Goal: Navigation & Orientation: Find specific page/section

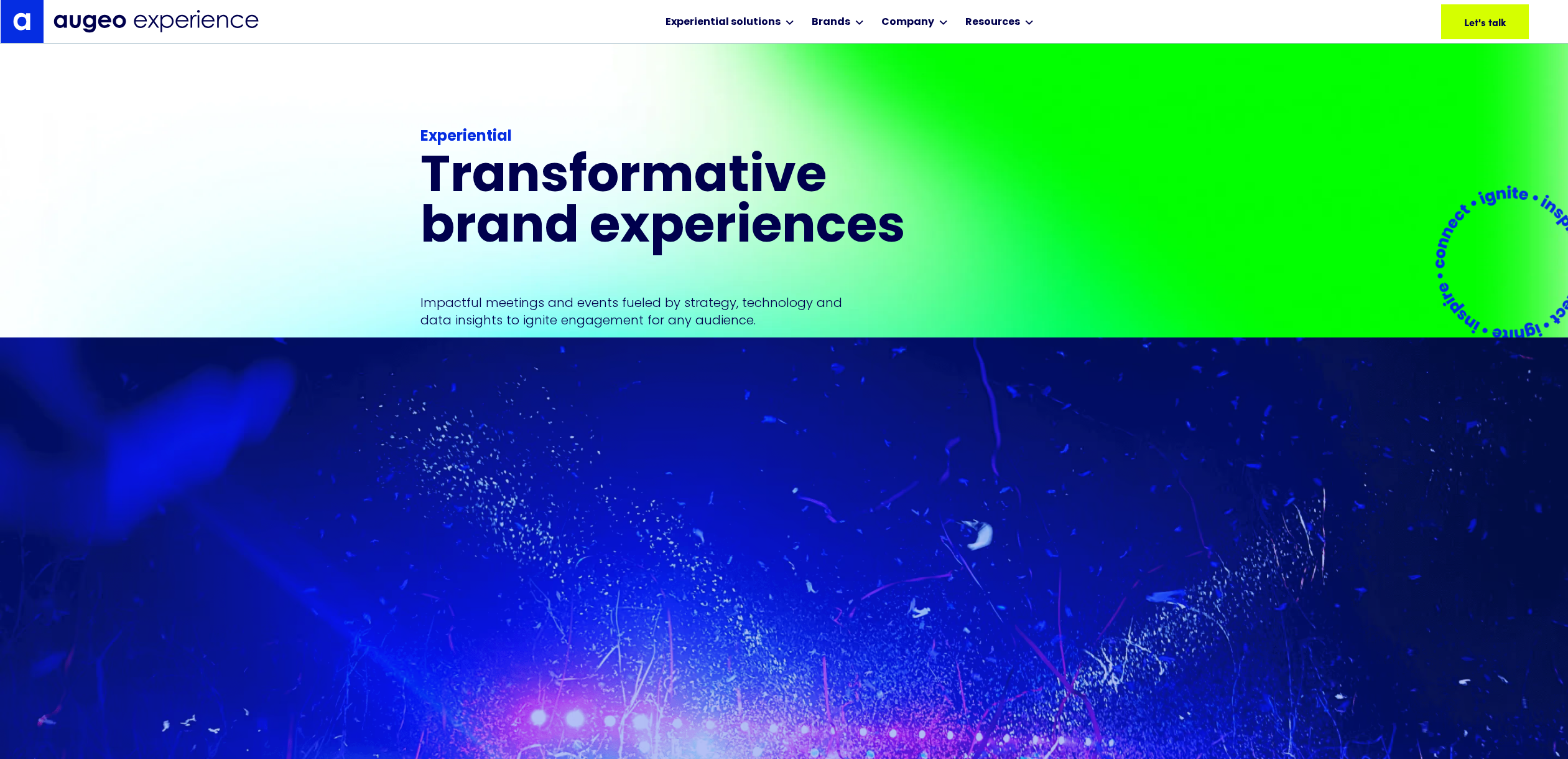
scroll to position [345, 0]
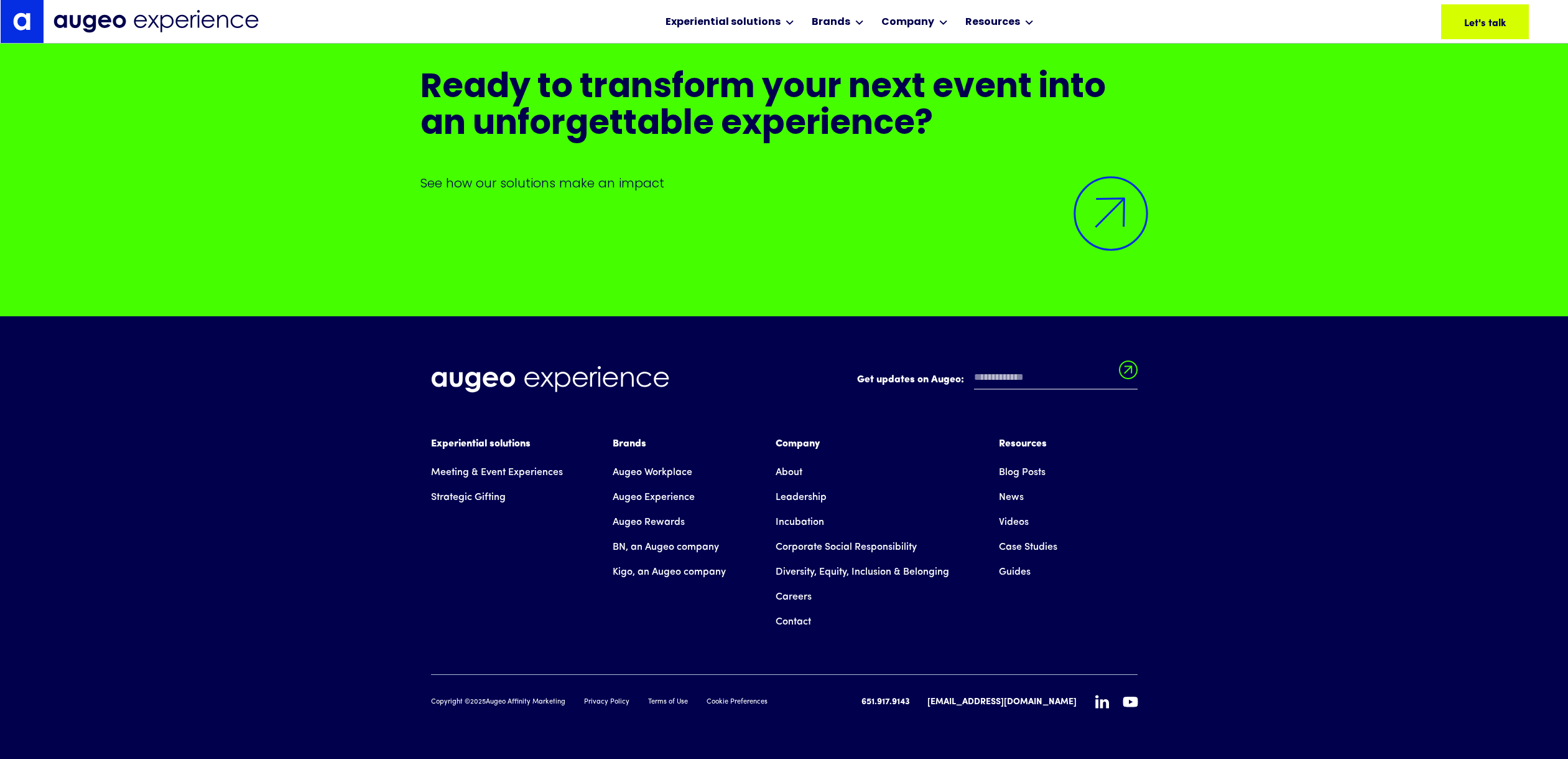
click at [808, 598] on link "Careers" at bounding box center [794, 597] width 36 height 25
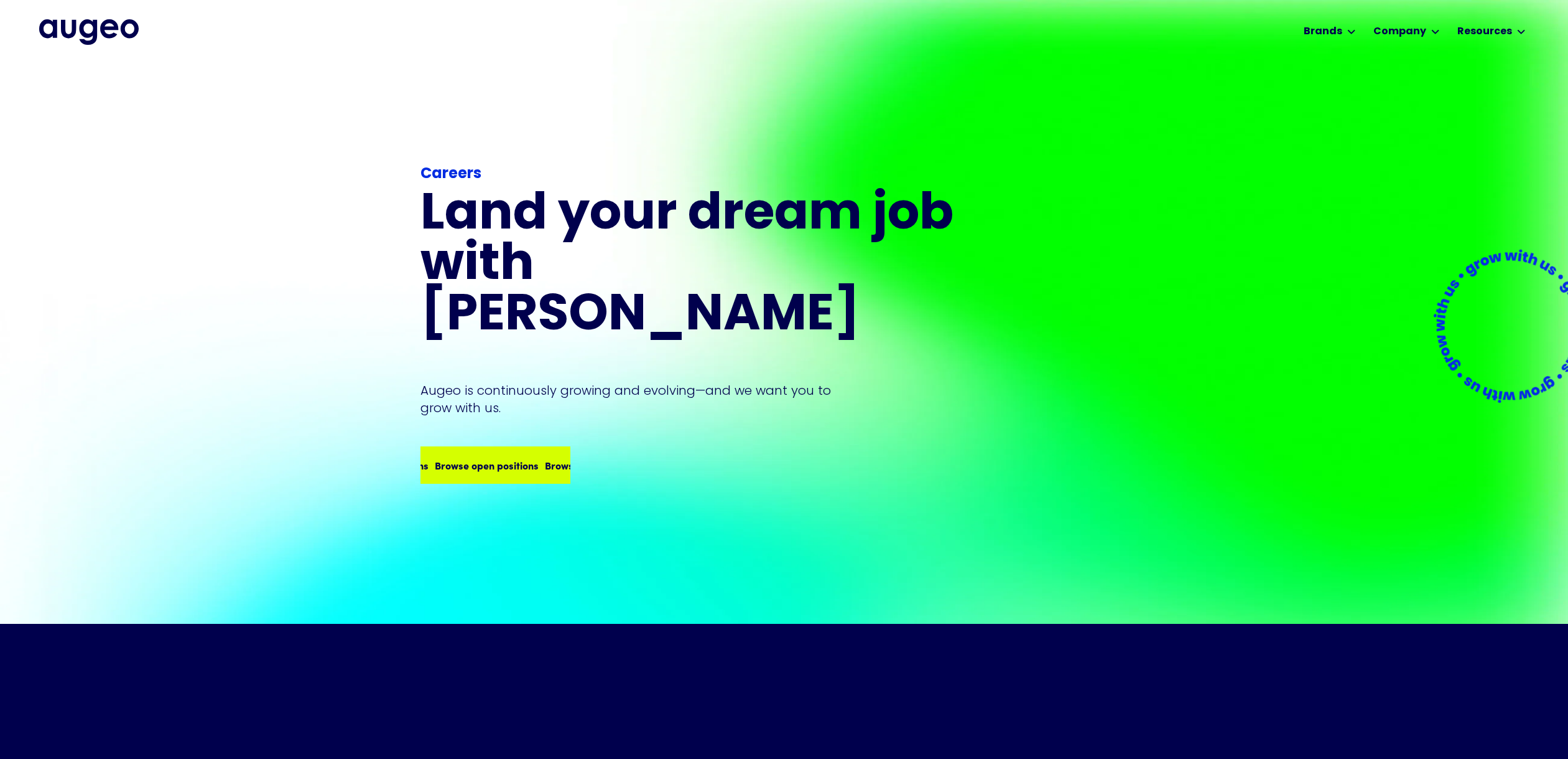
click at [545, 452] on div "Browse open positions Browse open positions Browse open positions Browse open p…" at bounding box center [495, 465] width 147 height 35
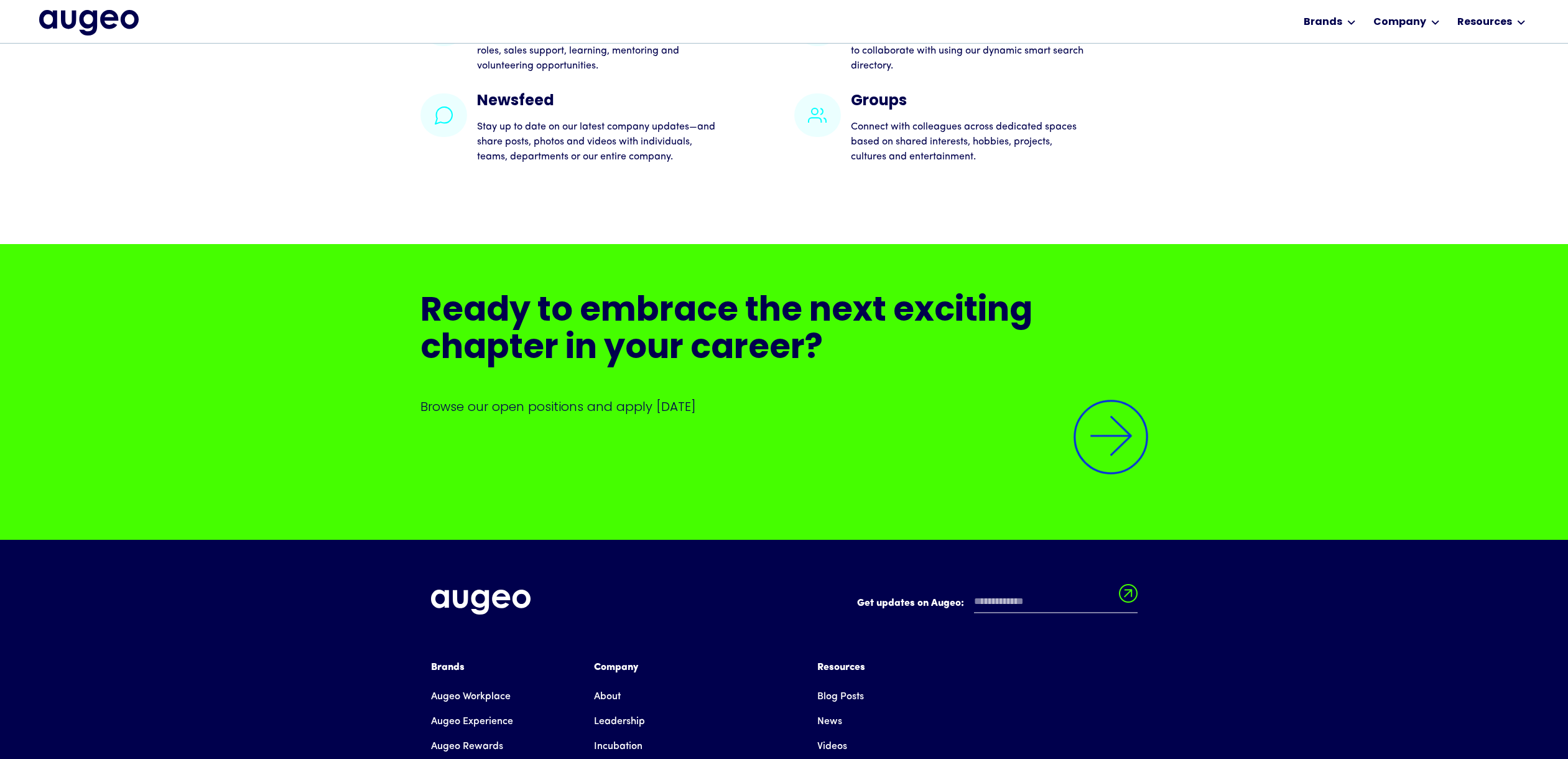
scroll to position [3183, 0]
click at [1103, 490] on img at bounding box center [1111, 437] width 105 height 105
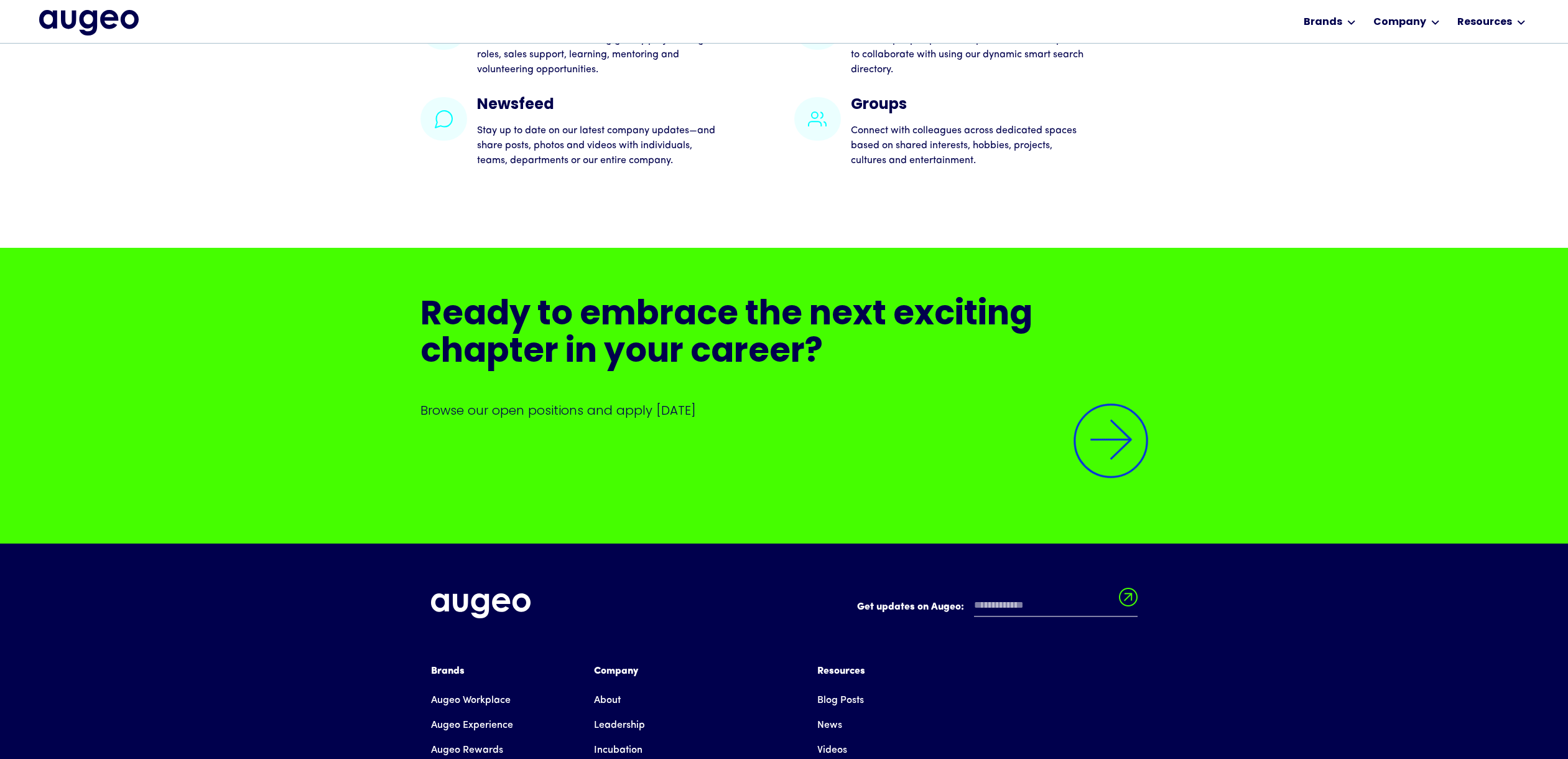
scroll to position [3180, 0]
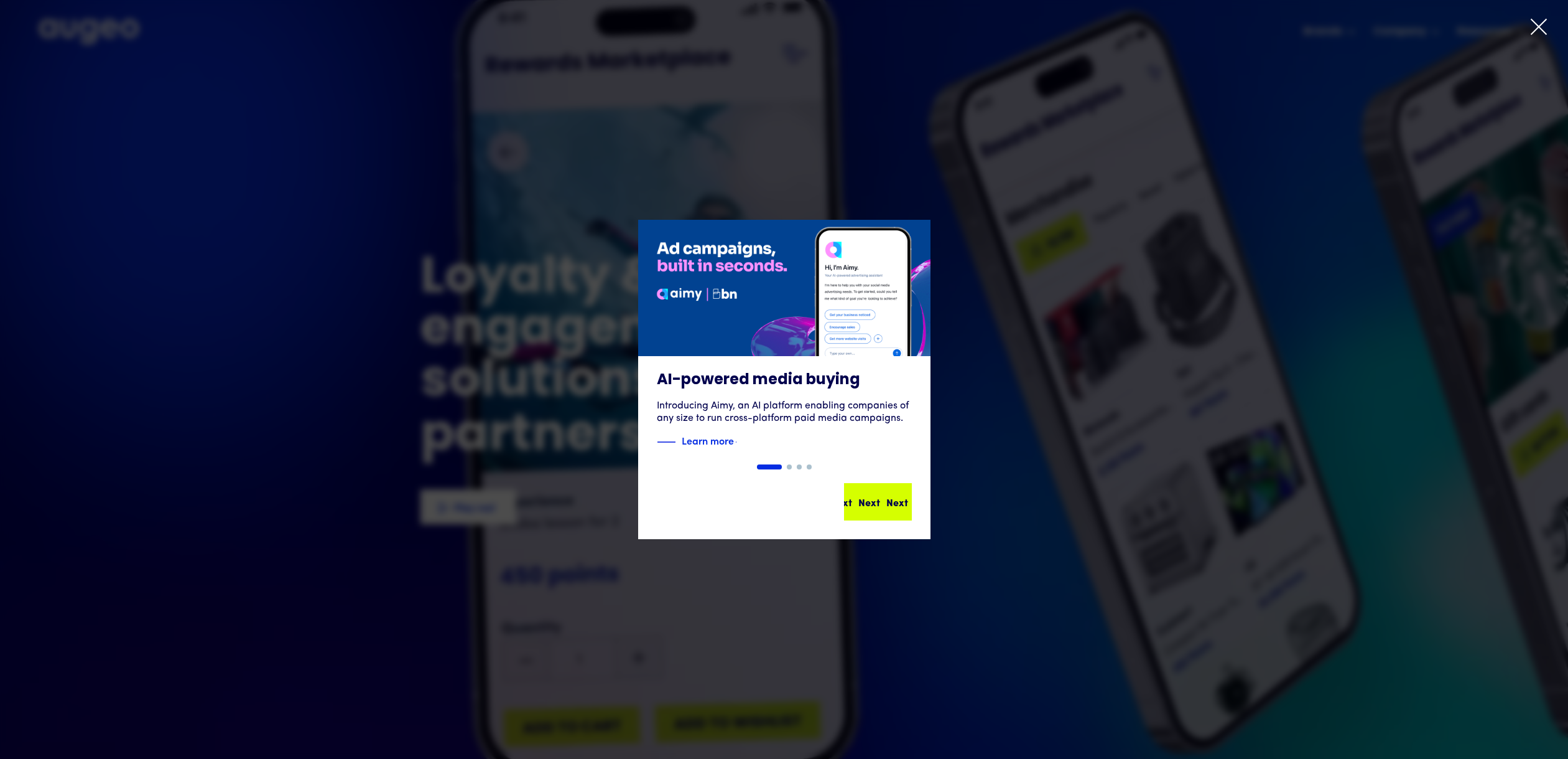
click at [893, 505] on div "Next" at bounding box center [897, 501] width 22 height 15
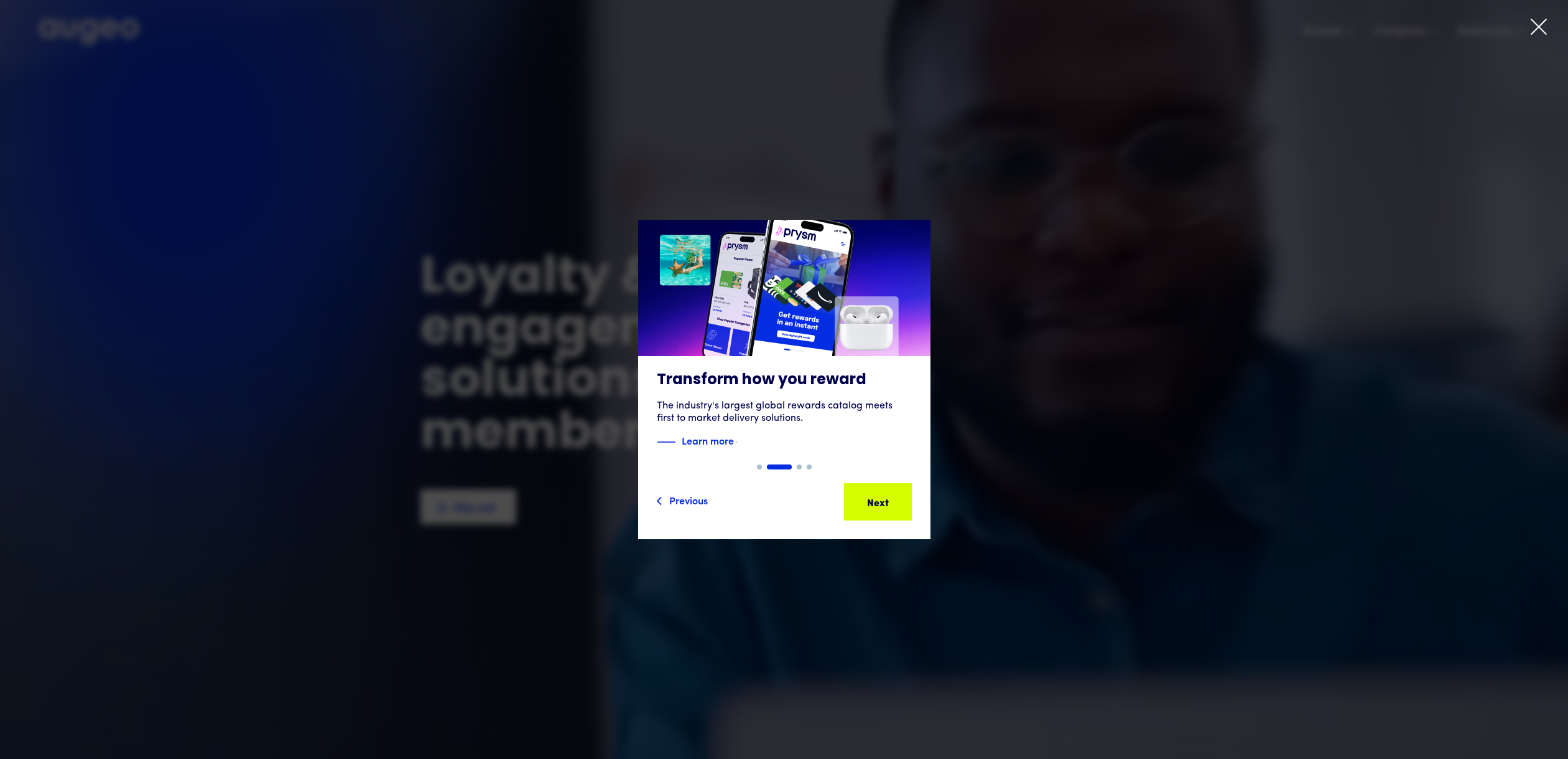
click at [893, 505] on div "Next Next Next Next" at bounding box center [883, 501] width 112 height 15
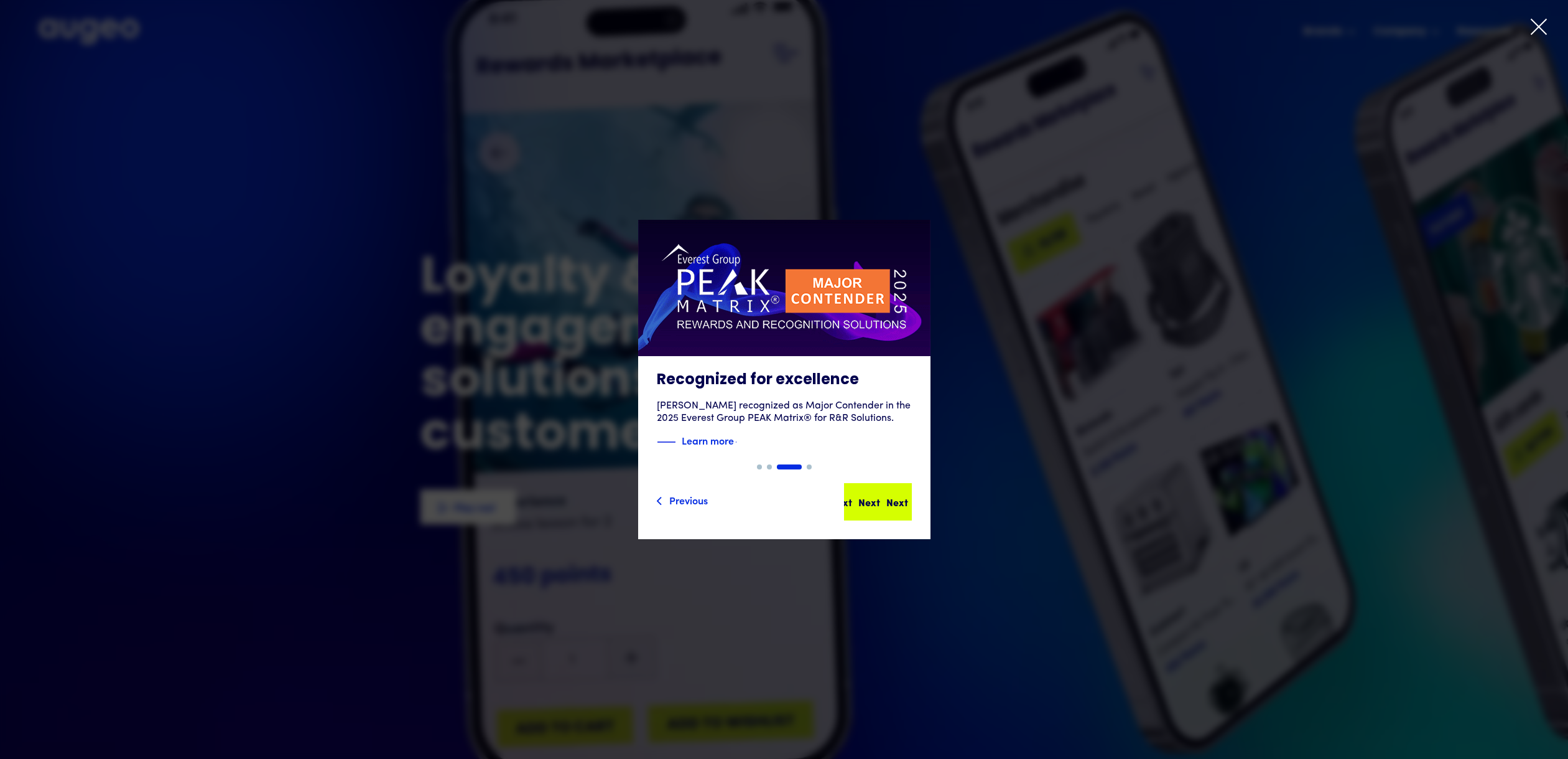
click at [893, 504] on div "Next Next Next Next" at bounding box center [883, 501] width 112 height 15
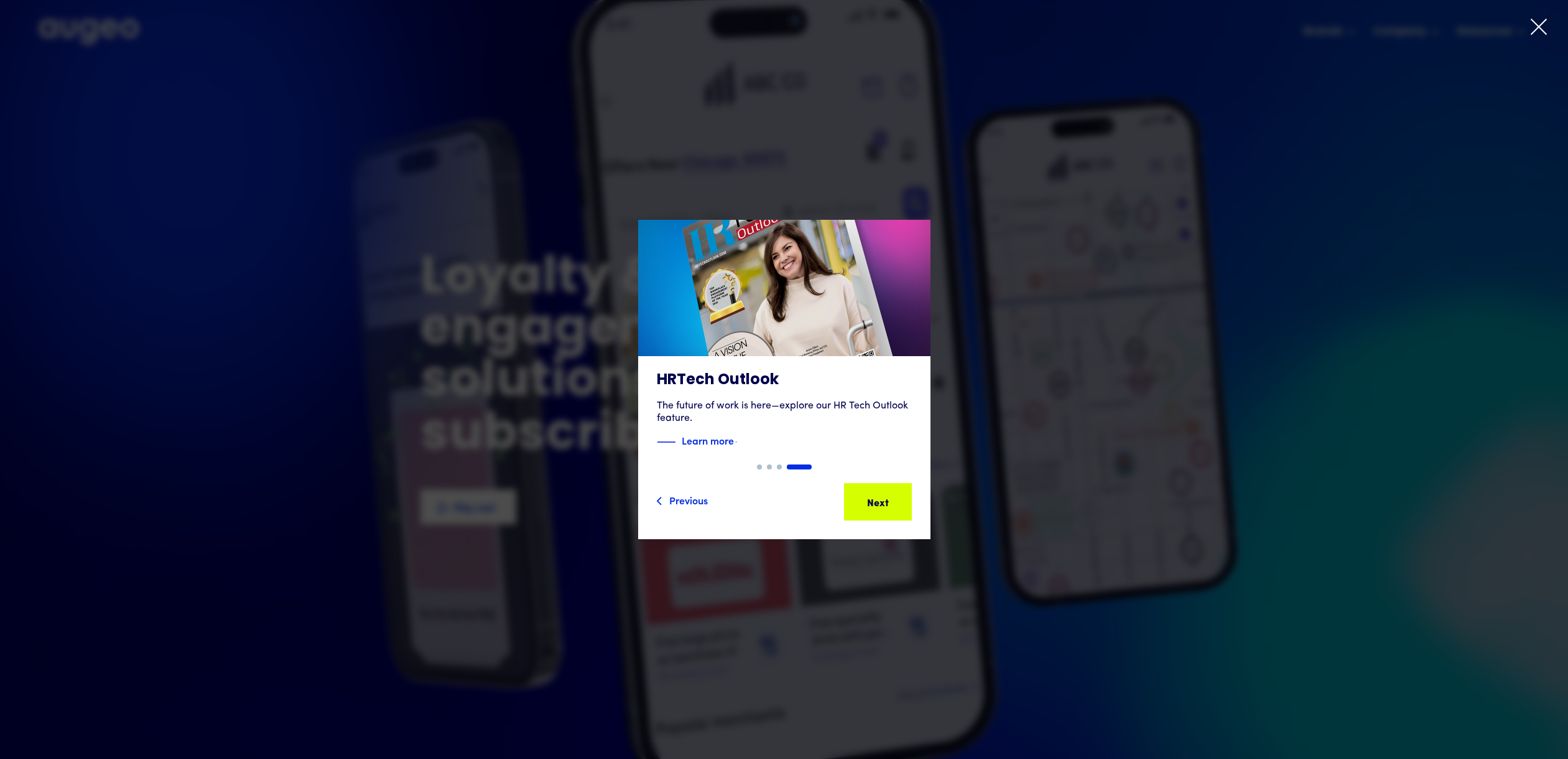
click at [914, 504] on div "Next" at bounding box center [925, 501] width 22 height 15
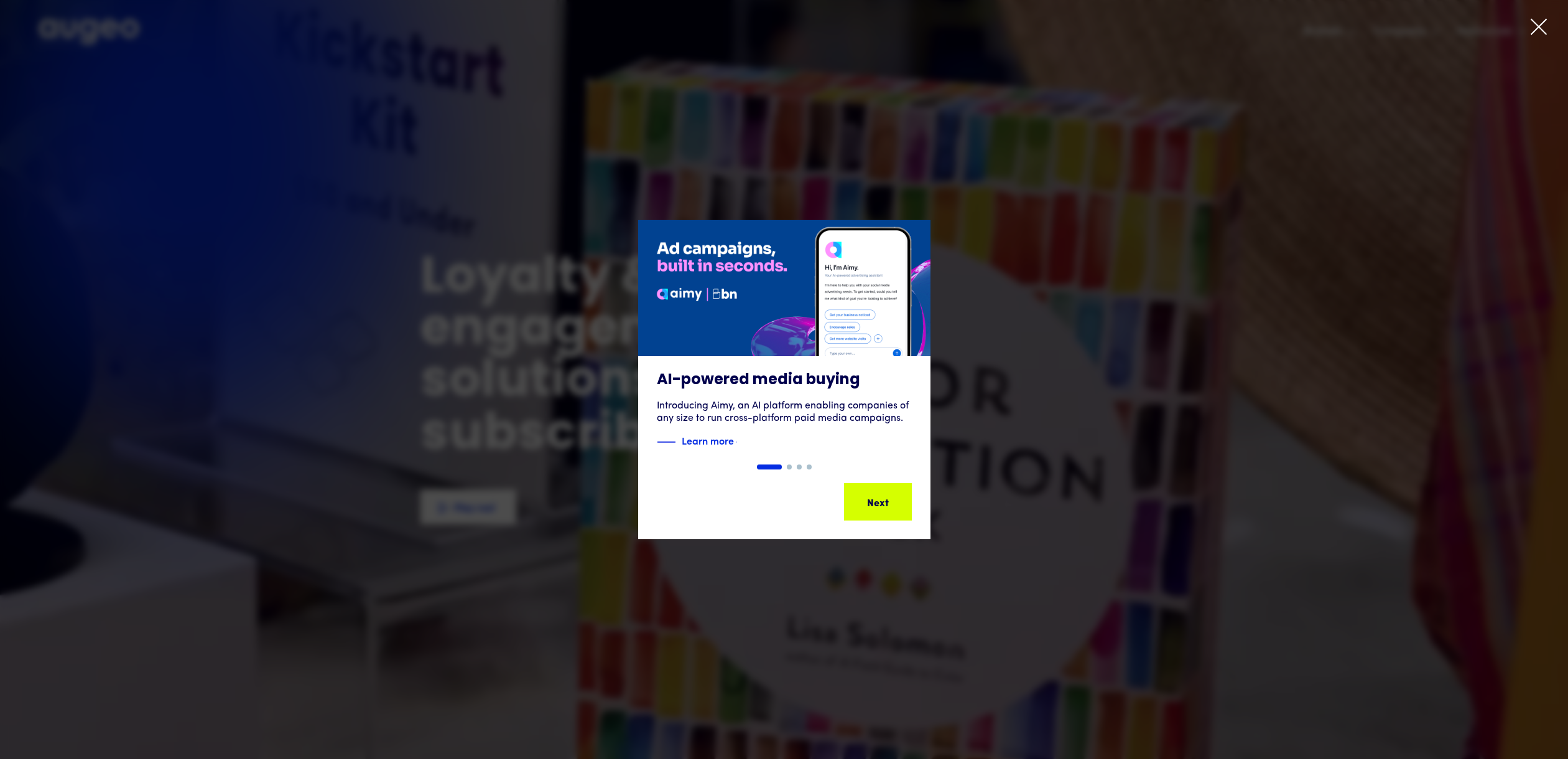
click at [893, 504] on div "Next Next Next Next" at bounding box center [883, 501] width 112 height 15
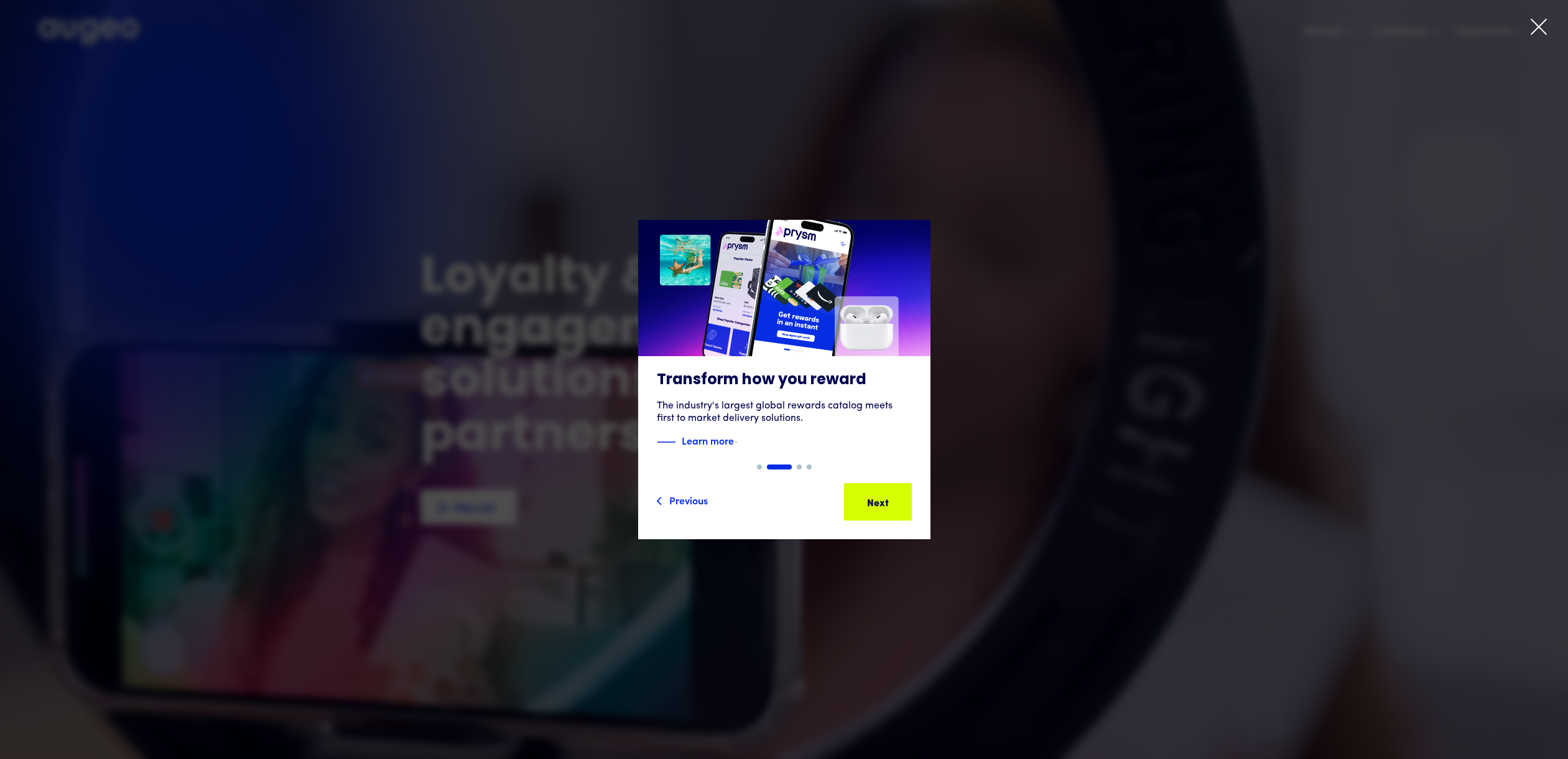
click at [893, 504] on div "Next" at bounding box center [897, 501] width 22 height 15
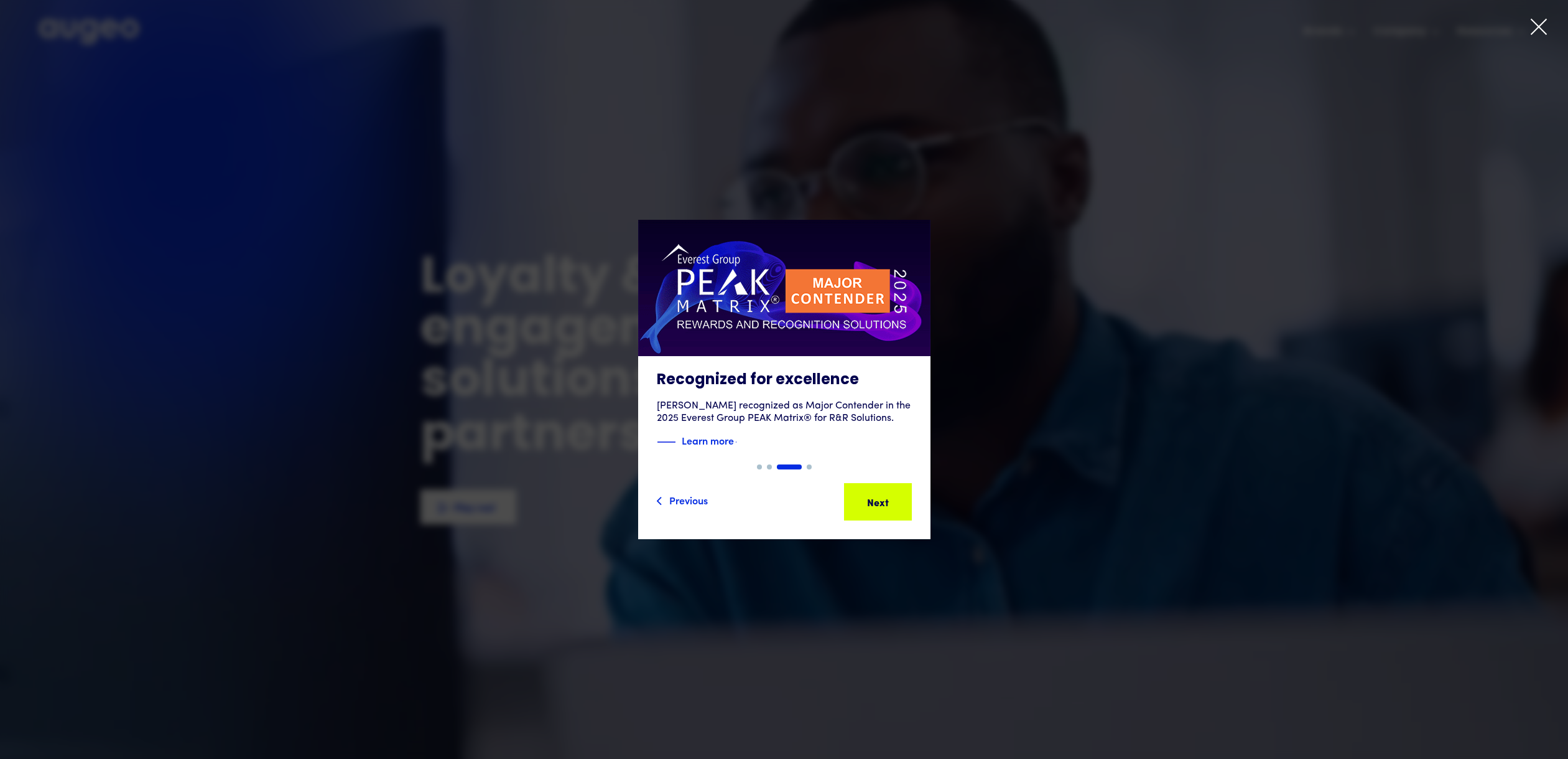
click at [1544, 26] on icon at bounding box center [1538, 26] width 19 height 19
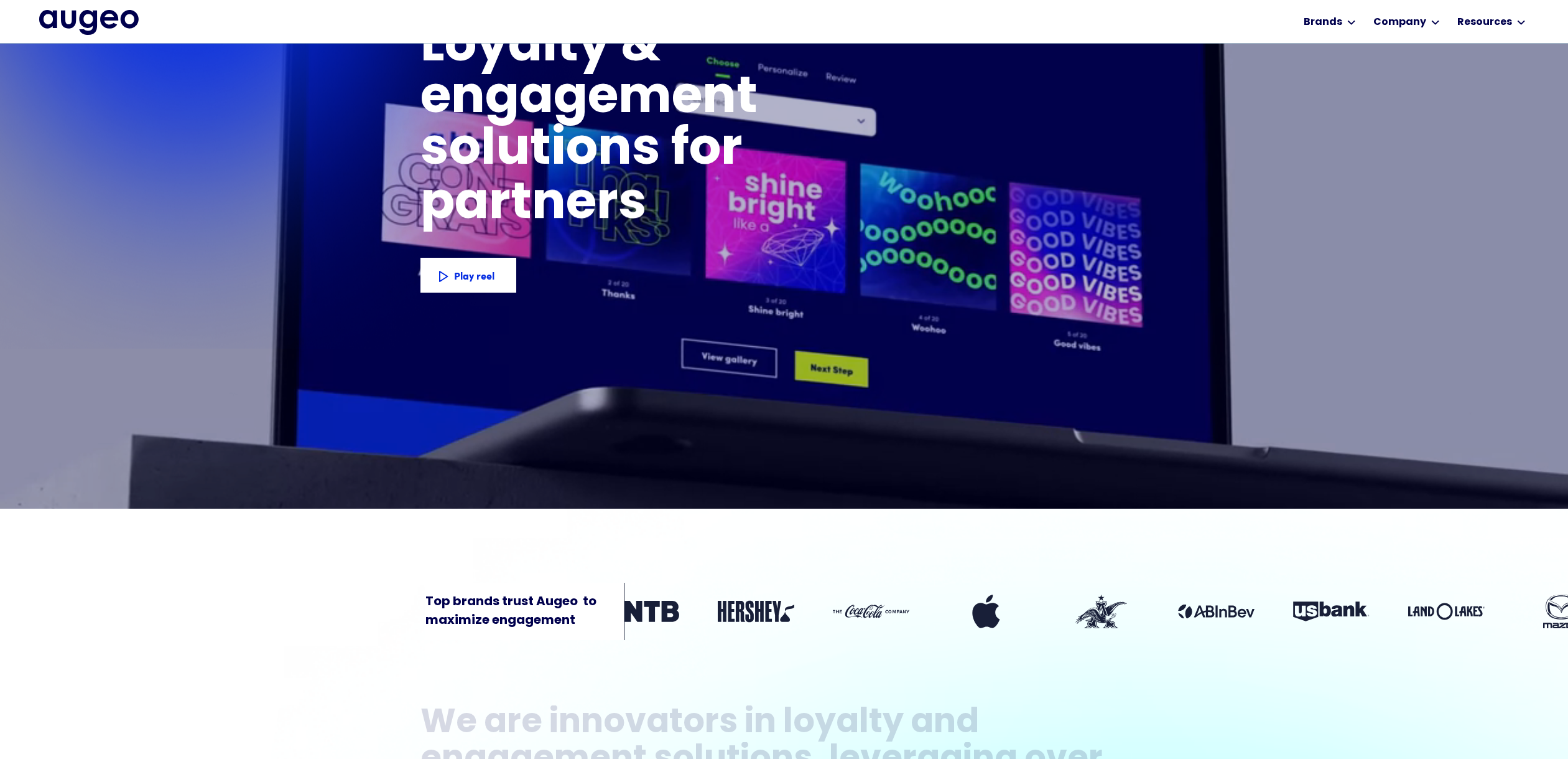
scroll to position [212, 0]
